Goal: Task Accomplishment & Management: Complete application form

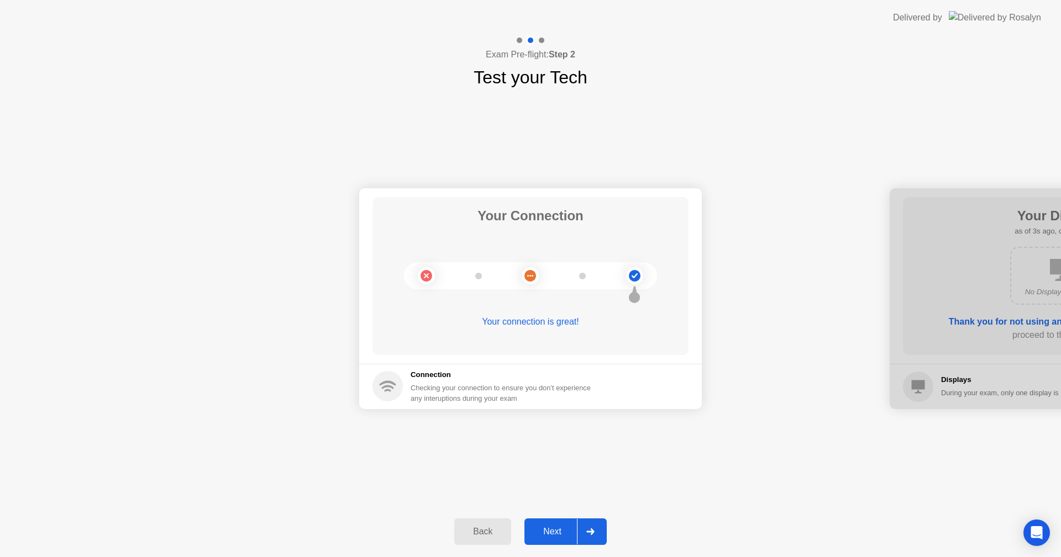
click at [565, 527] on div "Next" at bounding box center [552, 532] width 49 height 10
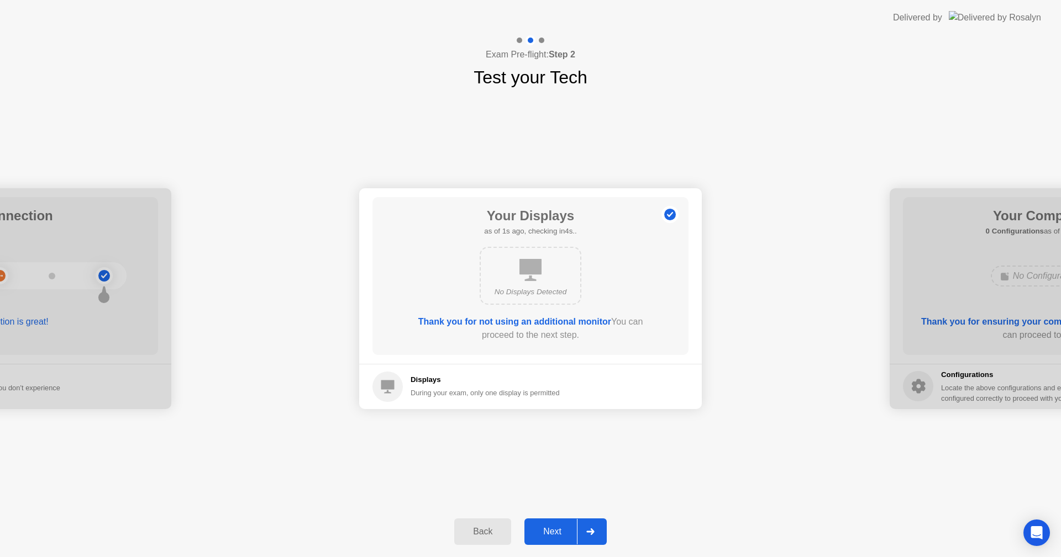
click at [564, 544] on button "Next" at bounding box center [565, 532] width 82 height 27
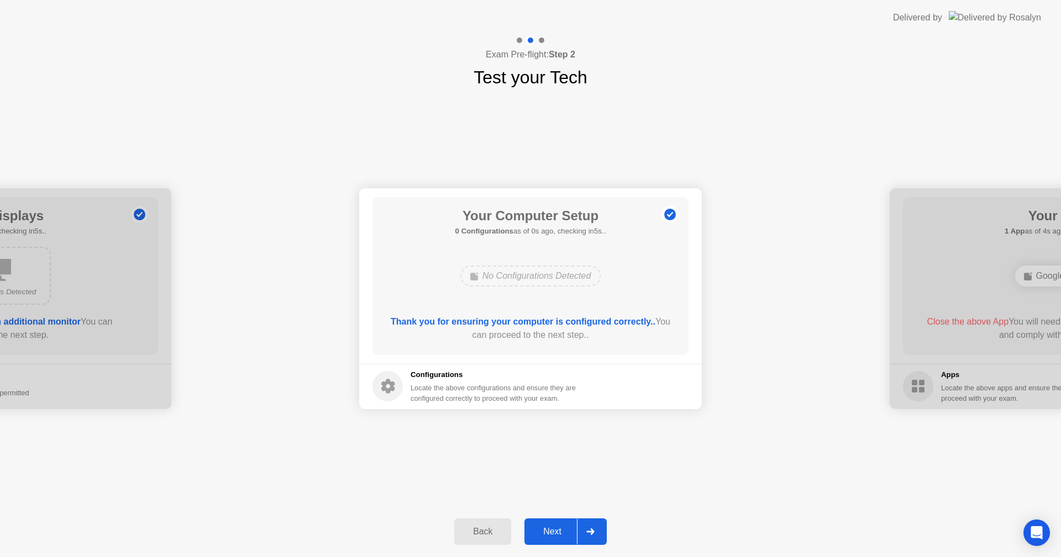
click at [560, 537] on div "Next" at bounding box center [552, 532] width 49 height 10
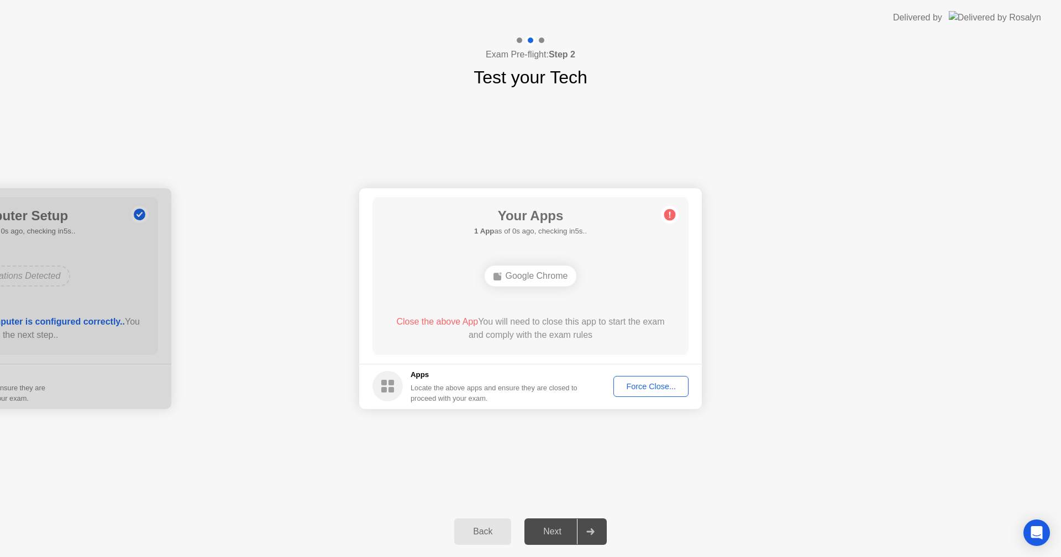
click at [480, 536] on div "Back" at bounding box center [482, 532] width 50 height 10
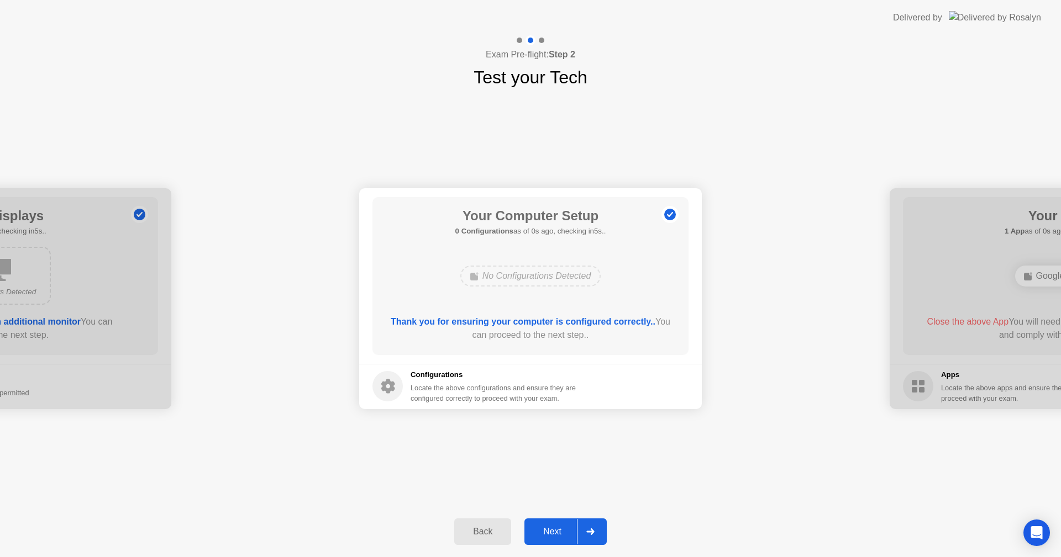
click at [525, 268] on div "No Configurations Detected" at bounding box center [530, 276] width 141 height 21
click at [399, 386] on circle at bounding box center [387, 386] width 30 height 30
click at [552, 527] on div "Next" at bounding box center [552, 532] width 49 height 10
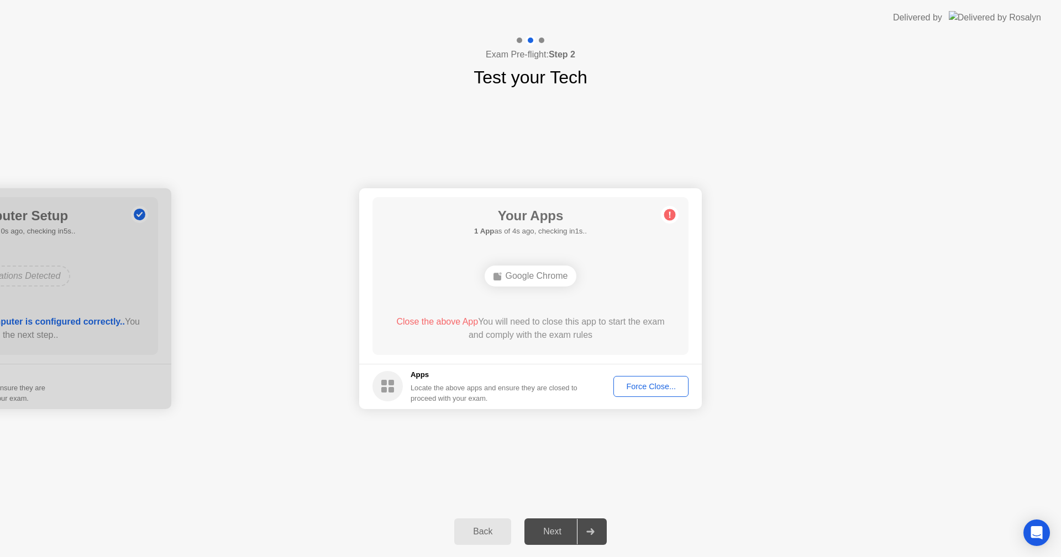
click at [660, 387] on div "Force Close..." at bounding box center [650, 386] width 67 height 9
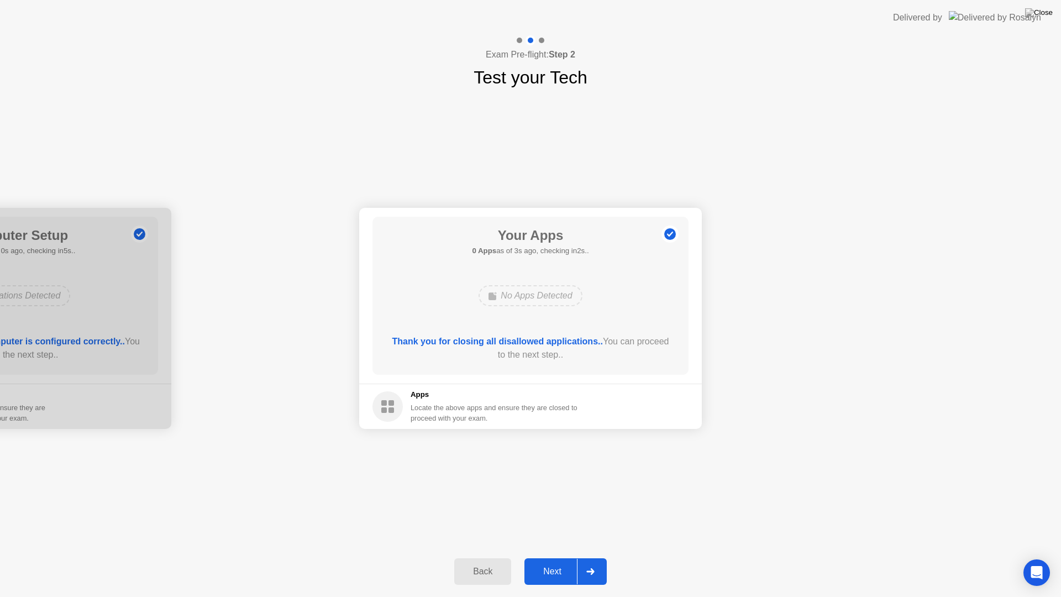
click at [557, 339] on b "Thank you for closing all disallowed applications.." at bounding box center [497, 340] width 210 height 9
click at [581, 557] on div at bounding box center [590, 570] width 27 height 25
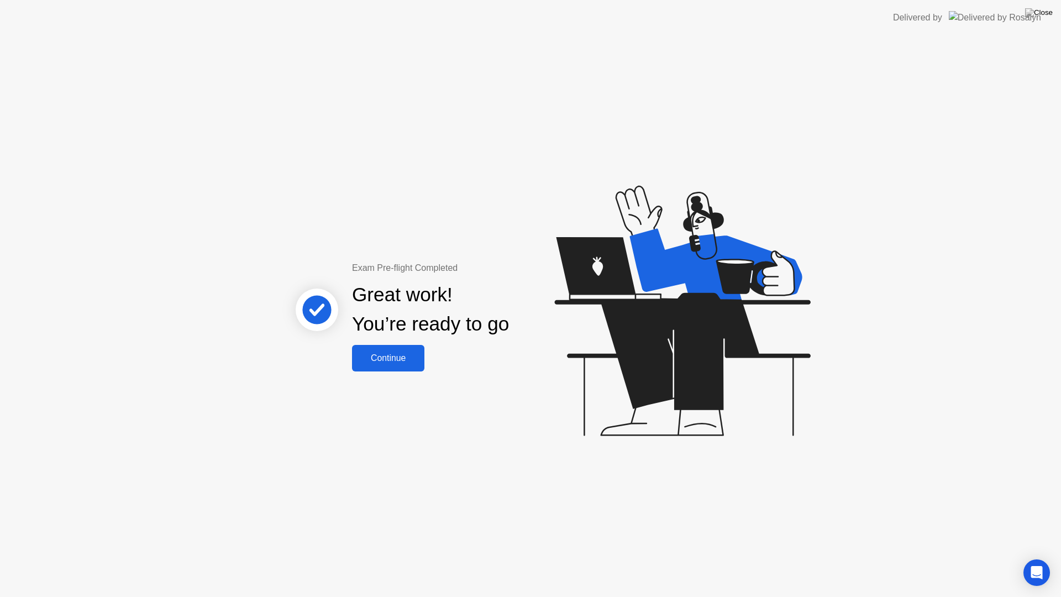
click at [396, 345] on button "Continue" at bounding box center [388, 358] width 72 height 27
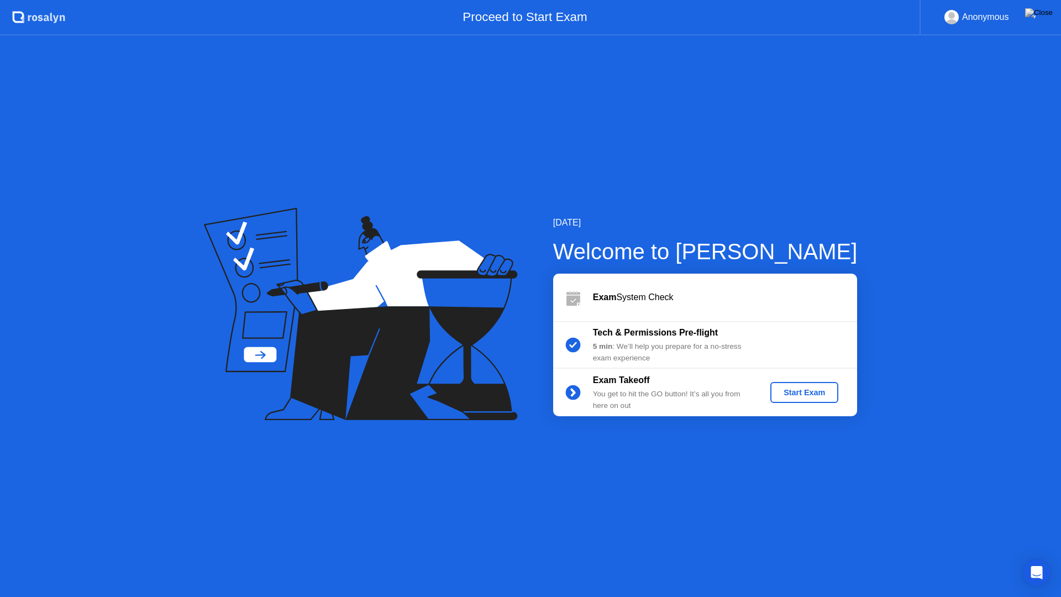
click at [804, 392] on div "Start Exam" at bounding box center [803, 392] width 59 height 9
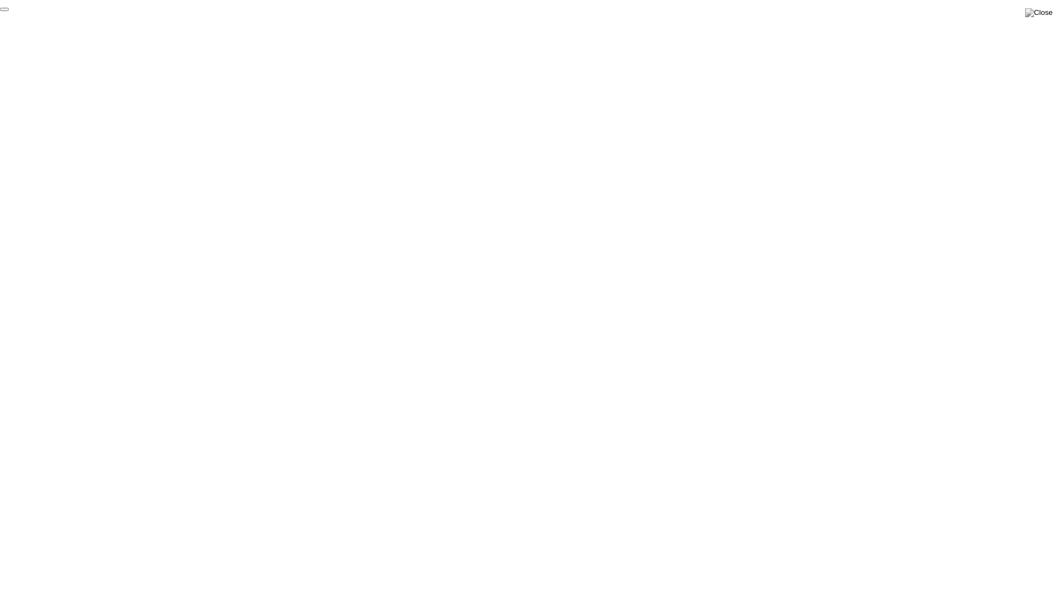
click div "End Proctoring Session"
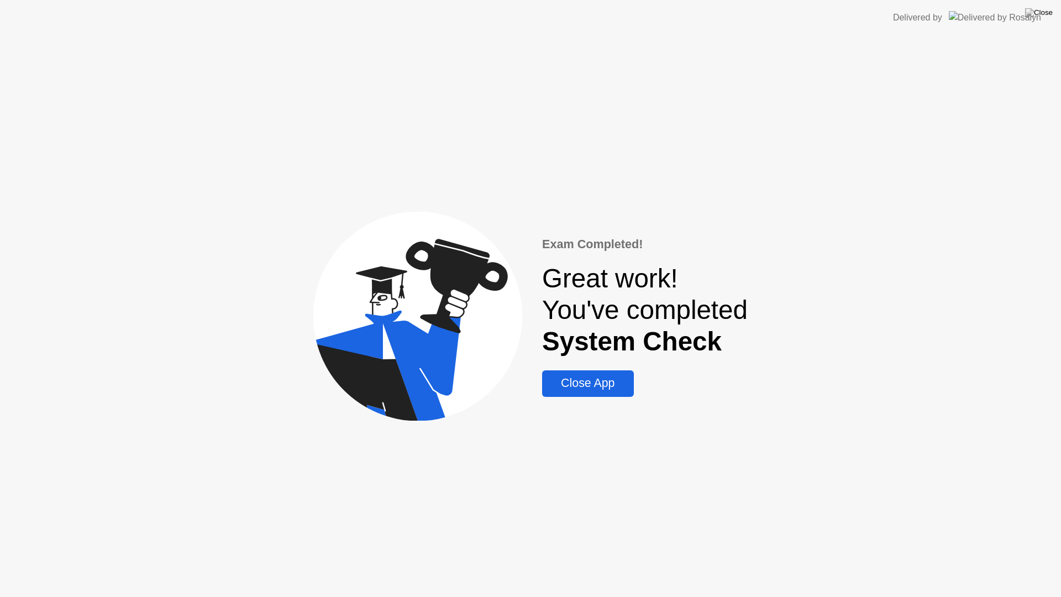
click at [600, 389] on div "Close App" at bounding box center [587, 383] width 85 height 14
